Goal: Information Seeking & Learning: Check status

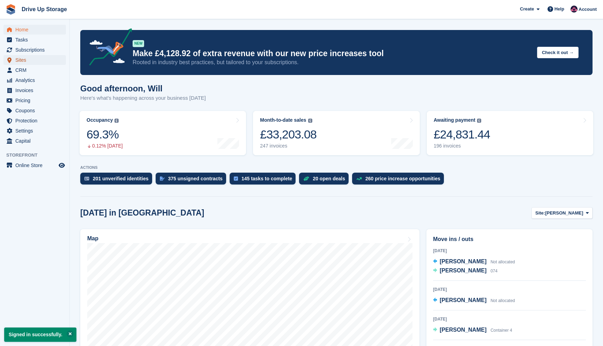
click at [31, 60] on span "Sites" at bounding box center [36, 60] width 42 height 10
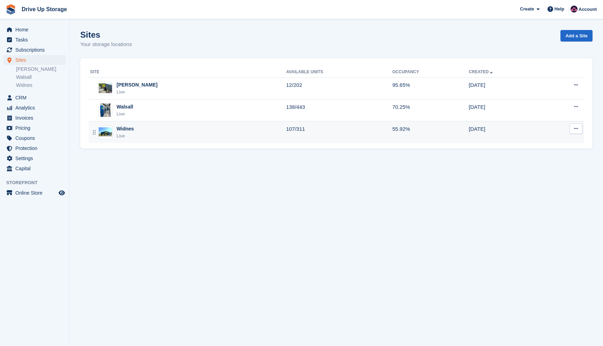
click at [190, 137] on div "Widnes Live" at bounding box center [188, 132] width 196 height 14
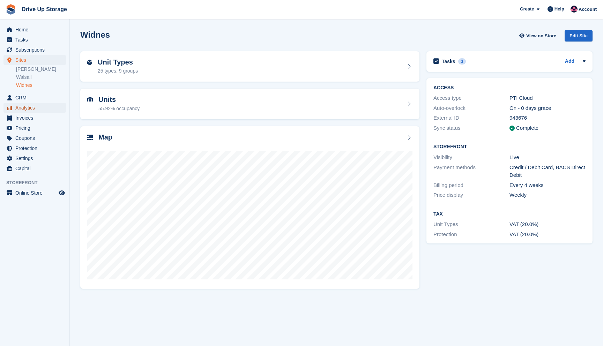
click at [31, 108] on span "Analytics" at bounding box center [36, 108] width 42 height 10
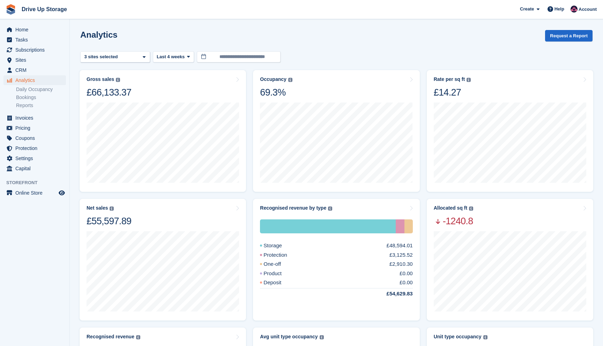
click at [126, 47] on div "Analytics Request a Report" at bounding box center [336, 40] width 512 height 20
click at [126, 54] on div "[PERSON_NAME] 2 sites selected 3 sites selected" at bounding box center [115, 57] width 70 height 12
click at [111, 92] on div "[PERSON_NAME]" at bounding box center [115, 90] width 64 height 12
click at [111, 115] on div "Widnes" at bounding box center [115, 113] width 64 height 12
select select "****"
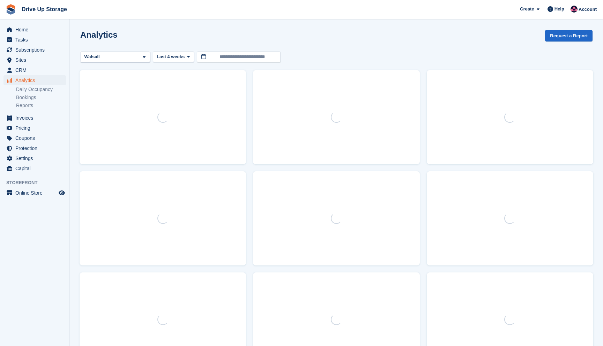
click at [182, 62] on button "Last 4 weeks" at bounding box center [173, 57] width 41 height 12
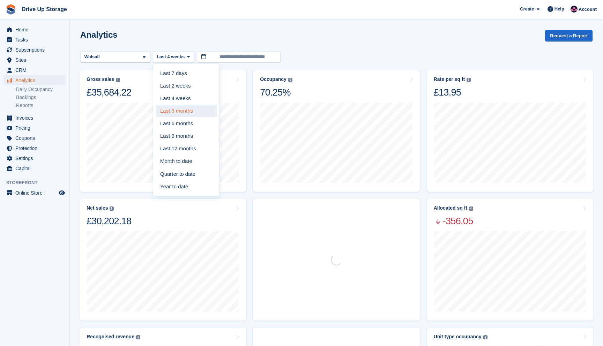
click at [188, 113] on link "Last 3 months" at bounding box center [186, 111] width 61 height 13
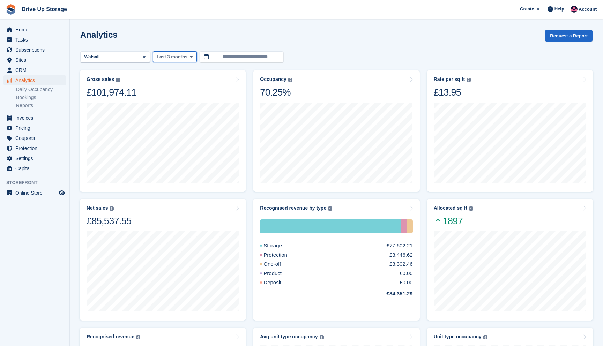
click at [174, 56] on span "Last 3 months" at bounding box center [172, 56] width 31 height 7
click at [106, 64] on turbo-frame "**********" at bounding box center [336, 295] width 512 height 531
click at [168, 58] on span "Last 3 months" at bounding box center [172, 56] width 31 height 7
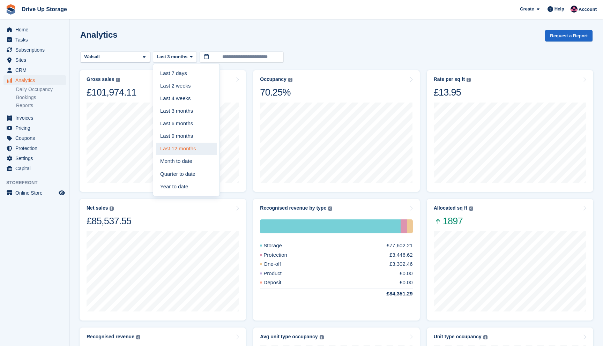
click at [180, 143] on link "Last 12 months" at bounding box center [186, 149] width 61 height 13
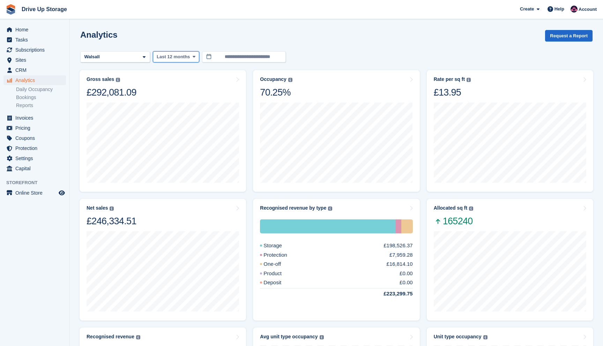
click at [182, 52] on button "Last 12 months" at bounding box center [176, 57] width 46 height 12
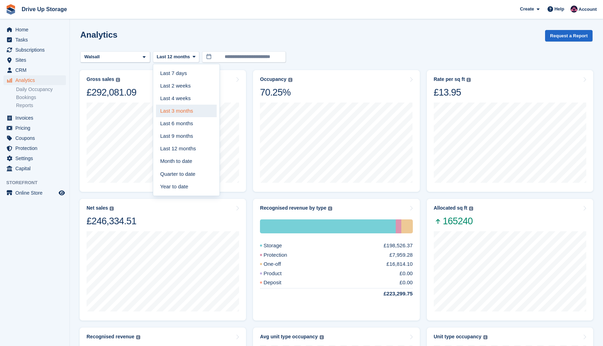
click at [189, 110] on link "Last 3 months" at bounding box center [186, 111] width 61 height 13
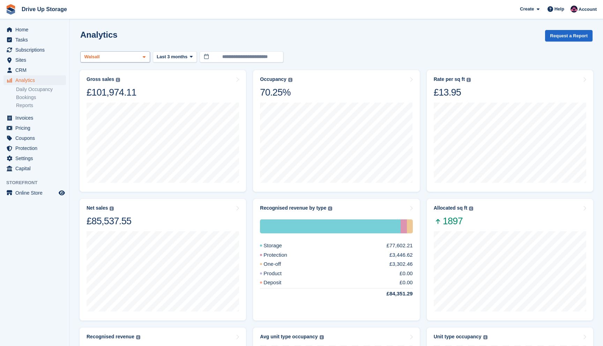
click at [124, 59] on div "Walsall" at bounding box center [115, 57] width 70 height 12
click at [105, 113] on div "Widnes" at bounding box center [115, 113] width 64 height 12
click at [106, 104] on div "Walsall" at bounding box center [115, 101] width 64 height 12
select select "****"
click at [216, 31] on div "Analytics Request a Report" at bounding box center [336, 40] width 512 height 20
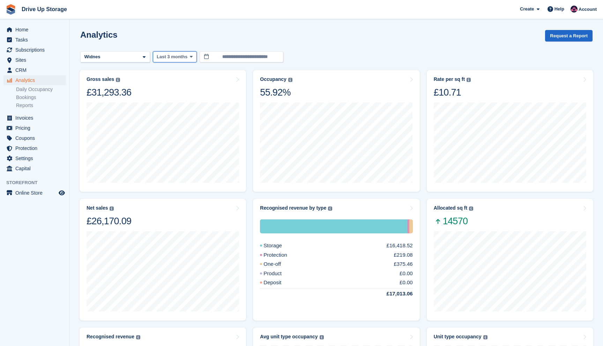
click at [177, 53] on span "Last 3 months" at bounding box center [172, 56] width 31 height 7
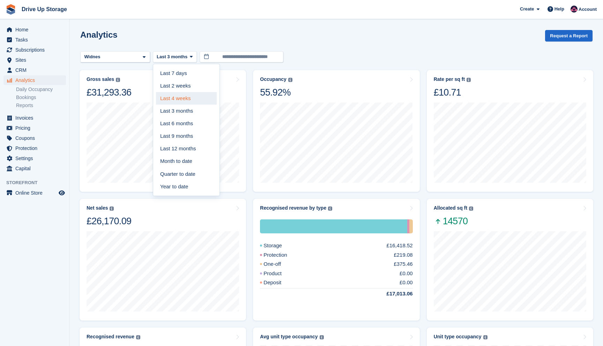
click at [179, 100] on link "Last 4 weeks" at bounding box center [186, 98] width 61 height 13
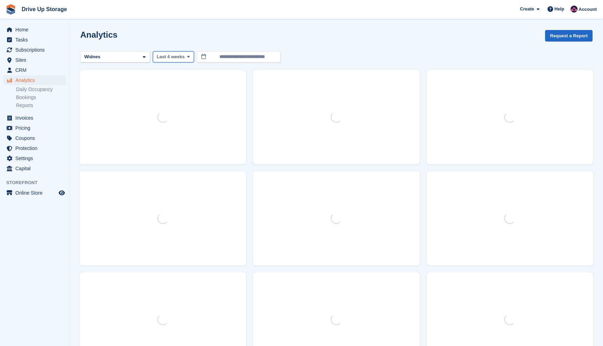
click at [175, 59] on span "Last 4 weeks" at bounding box center [171, 56] width 28 height 7
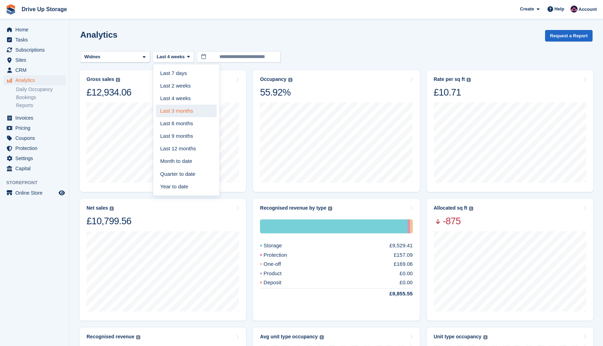
click at [182, 113] on link "Last 3 months" at bounding box center [186, 111] width 61 height 13
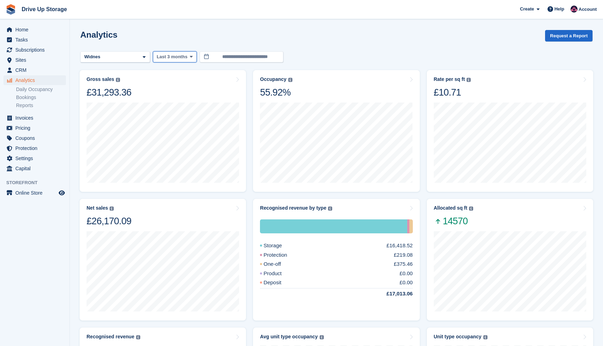
click at [173, 61] on button "Last 3 months" at bounding box center [175, 57] width 44 height 12
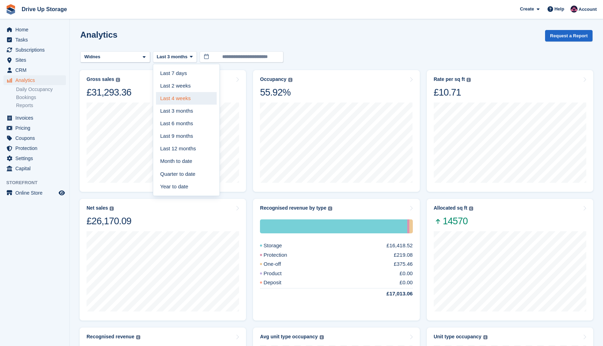
click at [181, 98] on link "Last 4 weeks" at bounding box center [186, 98] width 61 height 13
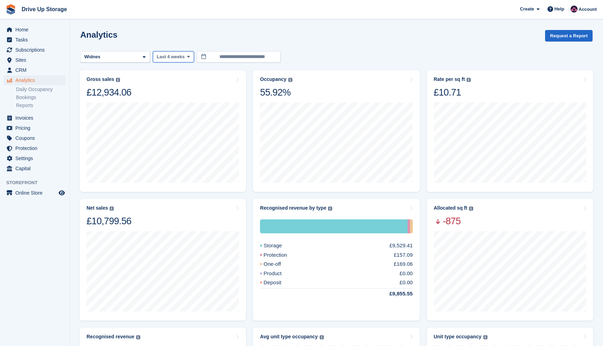
click at [173, 53] on button "Last 4 weeks" at bounding box center [173, 57] width 41 height 12
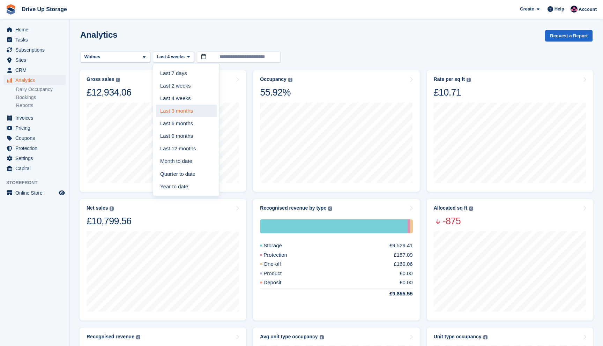
click at [184, 114] on link "Last 3 months" at bounding box center [186, 111] width 61 height 13
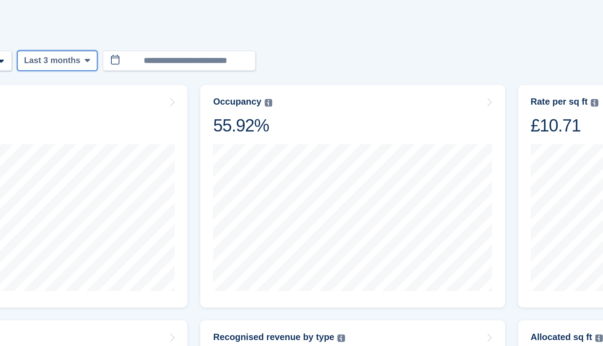
click at [182, 58] on span "Last 3 months" at bounding box center [172, 56] width 31 height 7
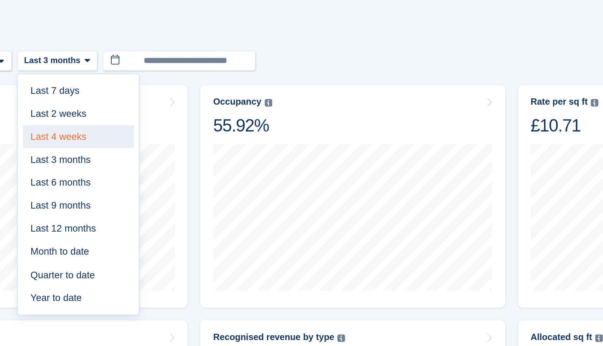
click at [185, 102] on link "Last 4 weeks" at bounding box center [186, 98] width 61 height 13
